Goal: Find specific page/section: Find specific page/section

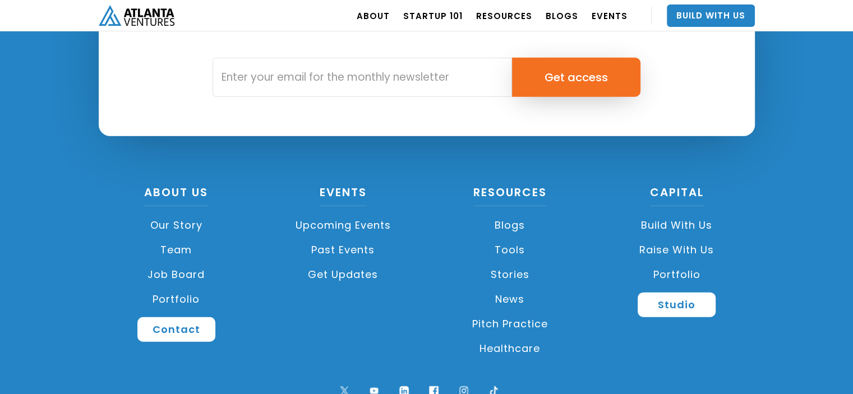
scroll to position [2674, 0]
click at [162, 273] on link "Job Board" at bounding box center [177, 274] width 156 height 25
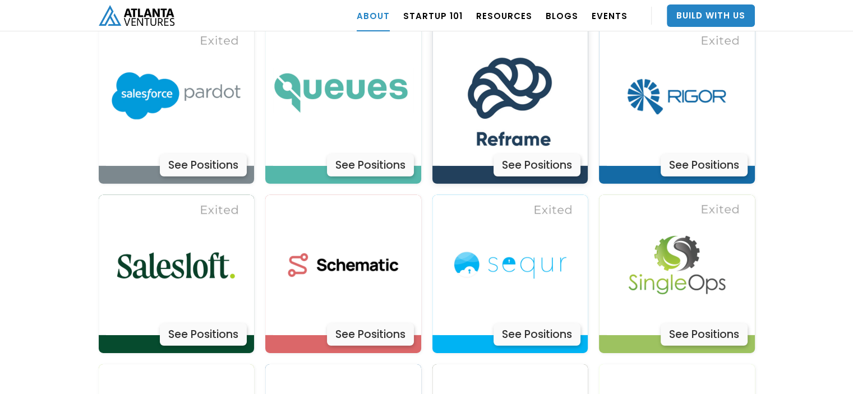
scroll to position [3382, 0]
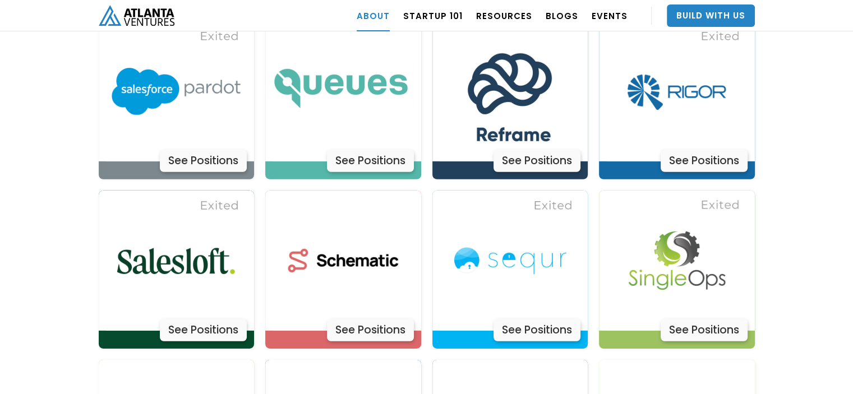
drag, startPoint x: 178, startPoint y: 228, endPoint x: 33, endPoint y: 195, distance: 148.4
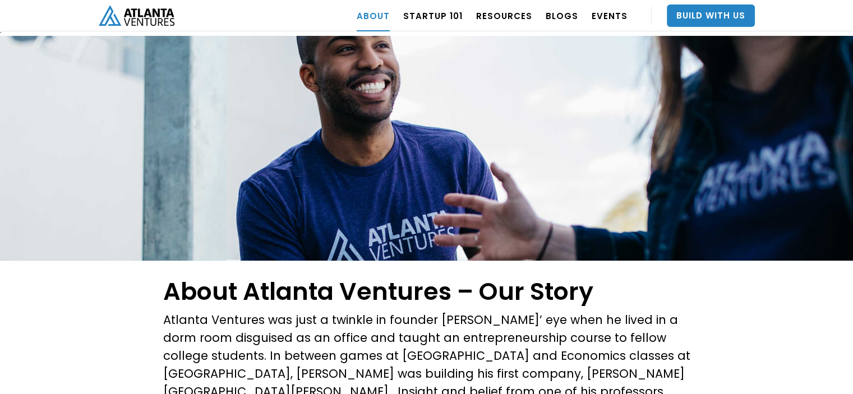
scroll to position [0, 0]
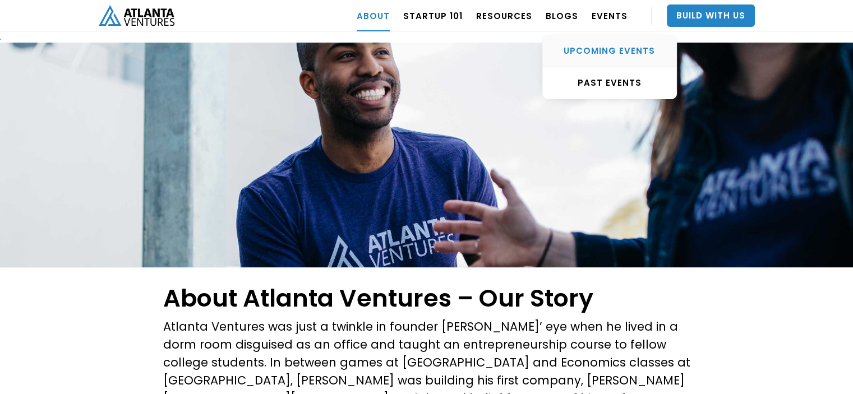
click at [608, 50] on div "UPCOMING EVENTS" at bounding box center [609, 50] width 133 height 11
